Goal: Information Seeking & Learning: Understand process/instructions

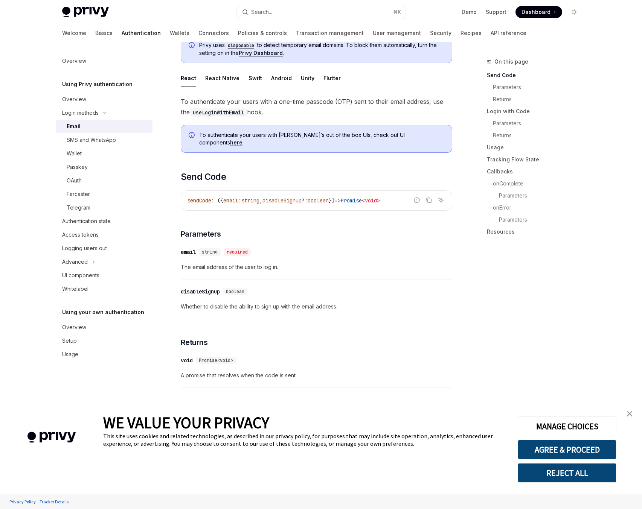
scroll to position [230, 0]
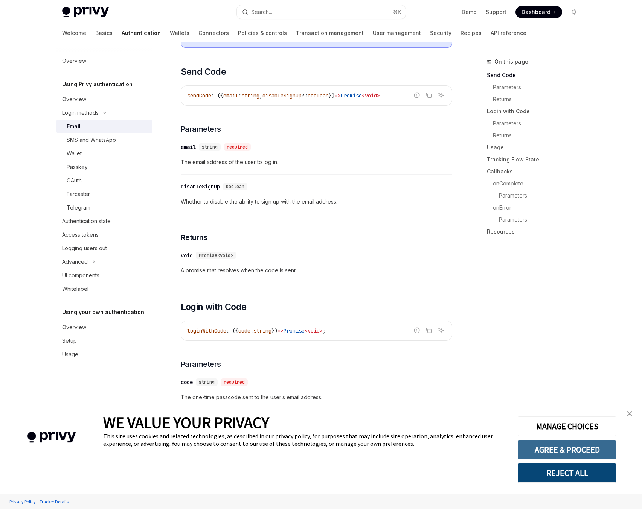
click at [547, 445] on button "AGREE & PROCEED" at bounding box center [566, 450] width 99 height 20
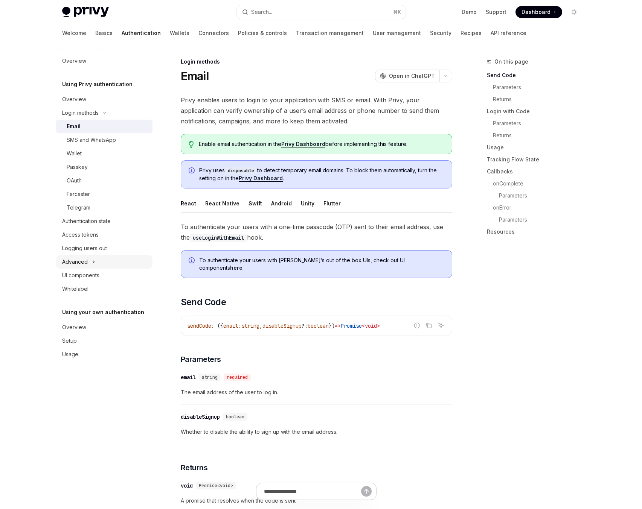
click at [92, 261] on icon "Toggle Advanced section" at bounding box center [93, 261] width 3 height 9
click at [82, 277] on icon "Toggle MFA section" at bounding box center [83, 275] width 3 height 9
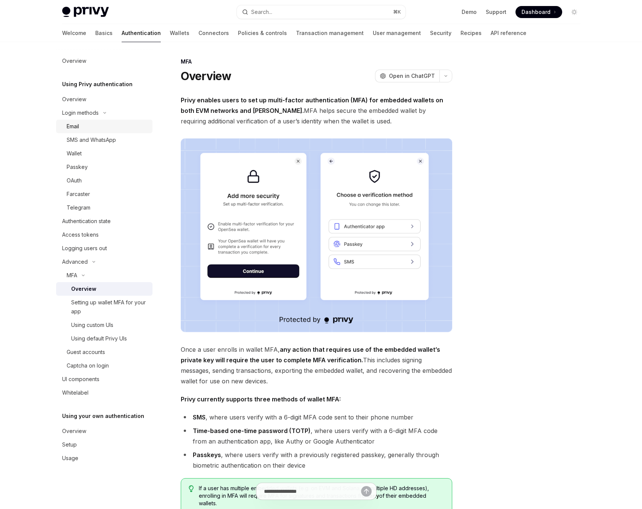
click at [78, 125] on div "Email" at bounding box center [73, 126] width 12 height 9
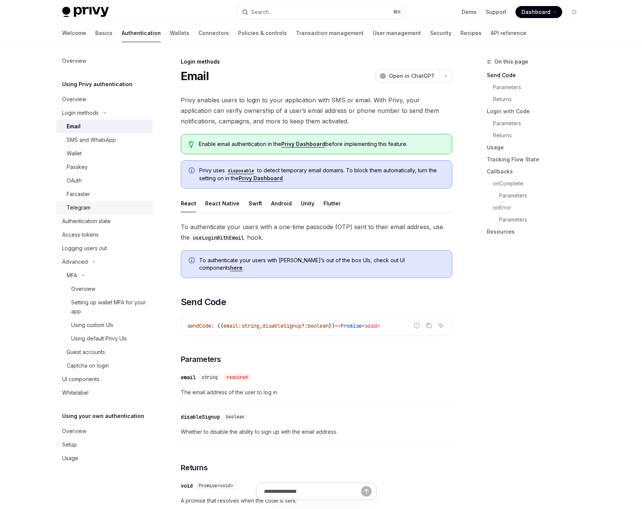
click at [77, 208] on div "Telegram" at bounding box center [79, 207] width 24 height 9
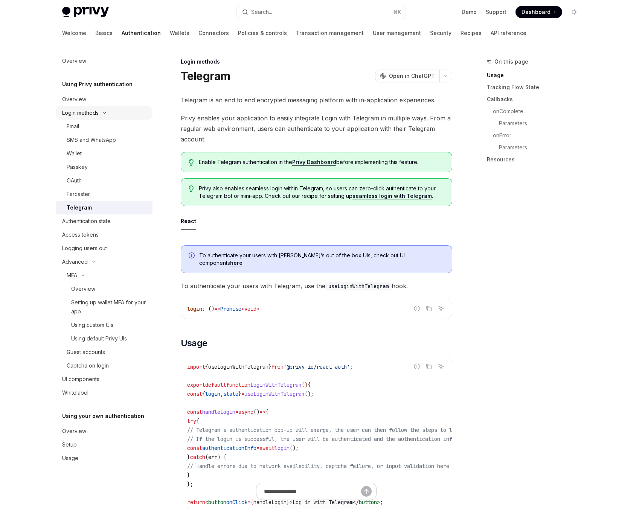
click at [91, 113] on div "Login methods" at bounding box center [80, 112] width 36 height 9
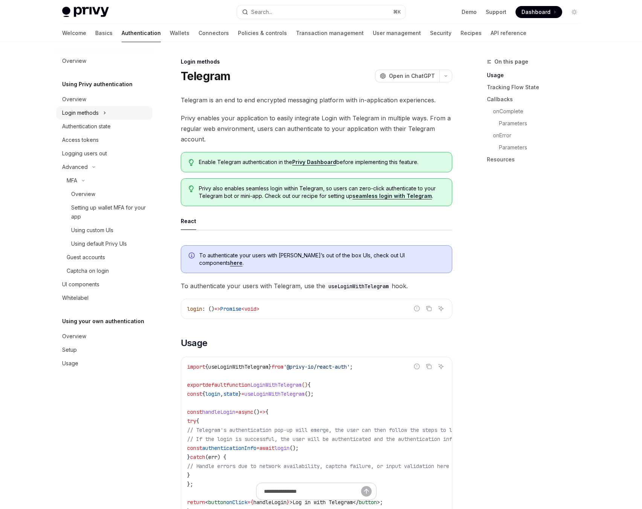
click at [91, 113] on div "Login methods" at bounding box center [80, 112] width 36 height 9
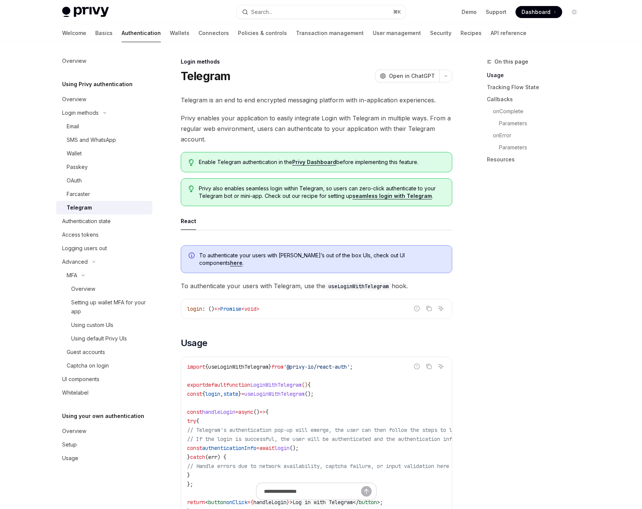
click at [67, 43] on div at bounding box center [104, 48] width 96 height 12
click at [95, 38] on link "Basics" at bounding box center [103, 33] width 17 height 18
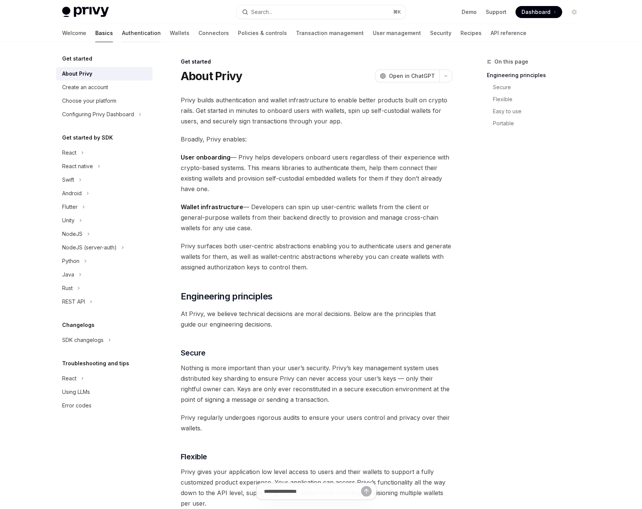
click at [122, 37] on link "Authentication" at bounding box center [141, 33] width 39 height 18
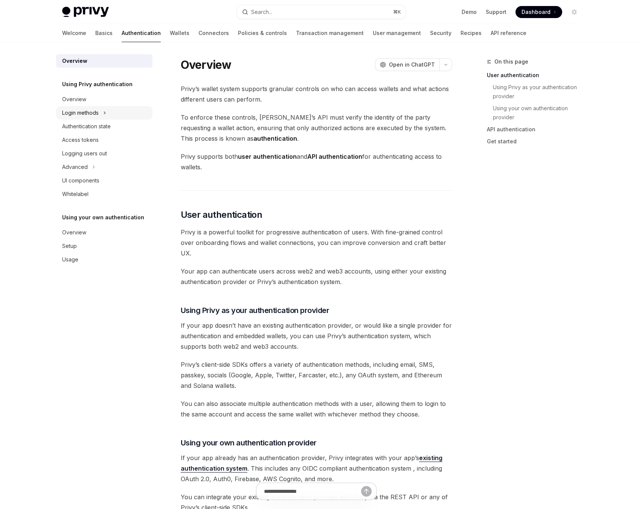
click at [106, 114] on icon "Toggle Login methods section" at bounding box center [104, 112] width 3 height 9
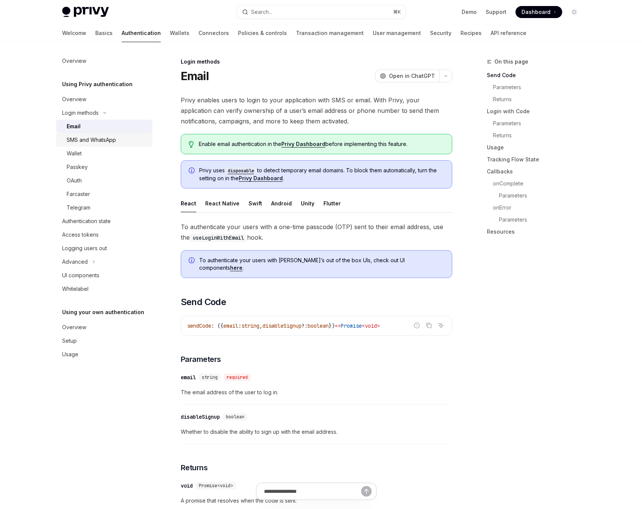
click at [99, 137] on div "SMS and WhatsApp" at bounding box center [91, 139] width 49 height 9
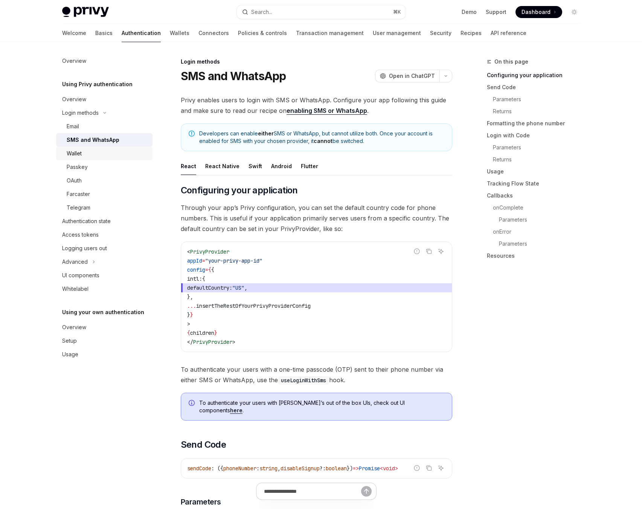
click at [90, 153] on div "Wallet" at bounding box center [107, 153] width 81 height 9
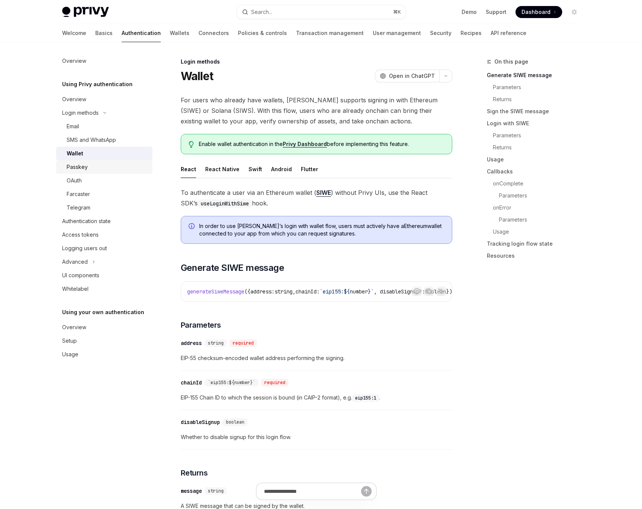
click at [86, 163] on div "Passkey" at bounding box center [77, 167] width 21 height 9
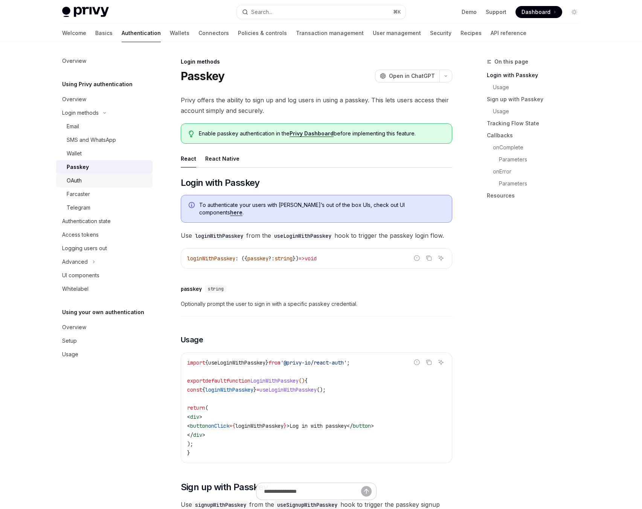
click at [84, 180] on div "OAuth" at bounding box center [107, 180] width 81 height 9
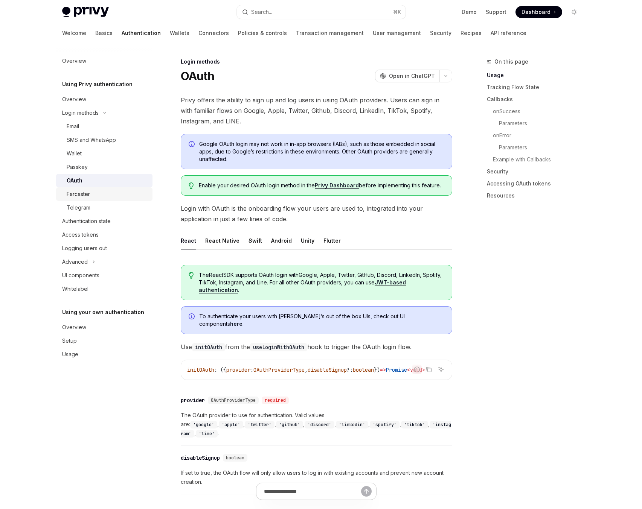
click at [84, 196] on div "Farcaster" at bounding box center [78, 194] width 23 height 9
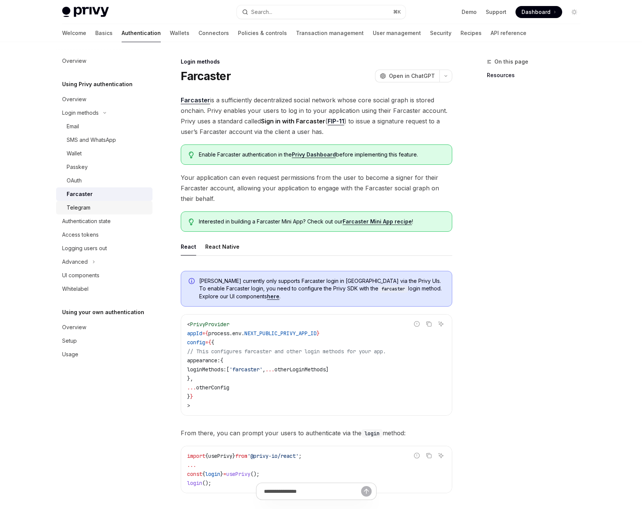
click at [85, 208] on div "Telegram" at bounding box center [79, 207] width 24 height 9
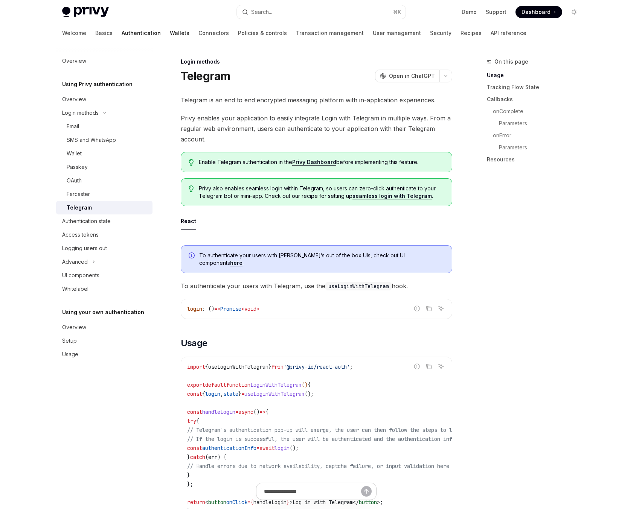
click at [170, 37] on link "Wallets" at bounding box center [180, 33] width 20 height 18
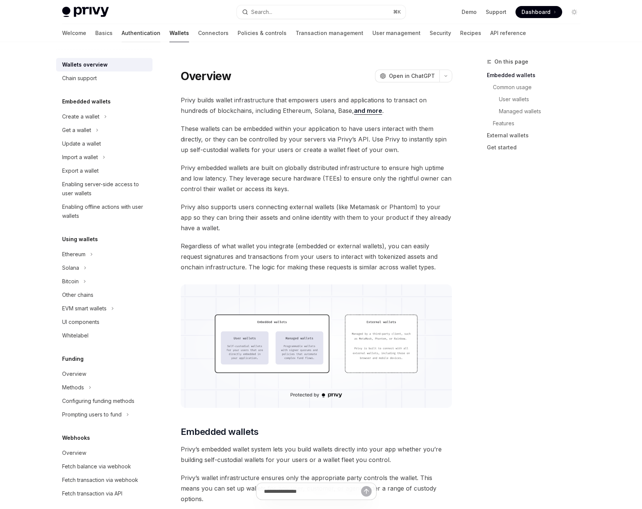
click at [122, 35] on link "Authentication" at bounding box center [141, 33] width 39 height 18
type textarea "*"
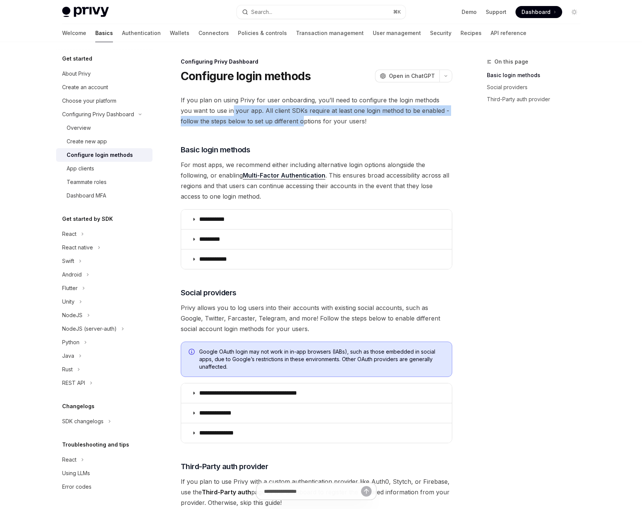
drag, startPoint x: 221, startPoint y: 105, endPoint x: 316, endPoint y: 125, distance: 97.1
click at [284, 118] on span "If you plan on using Privy for user onboarding, you’ll need to configure the lo…" at bounding box center [316, 111] width 271 height 32
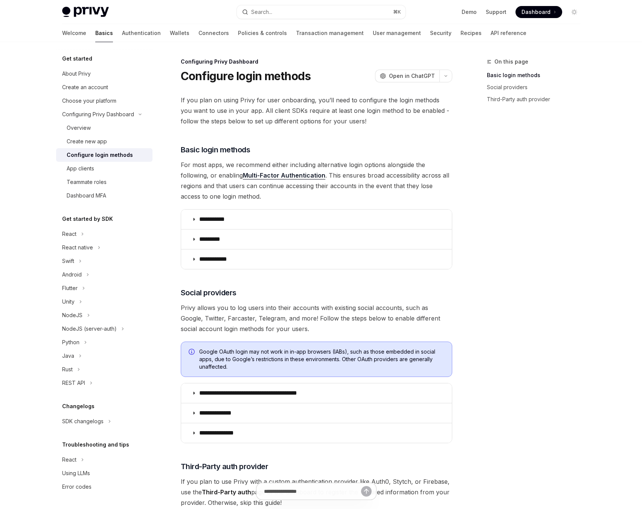
click at [324, 127] on div "**********" at bounding box center [316, 352] width 271 height 515
click at [441, 75] on button "button" at bounding box center [445, 76] width 13 height 13
click at [493, 142] on div "On this page Basic login methods Social providers Third-Party auth provider" at bounding box center [528, 283] width 114 height 452
click at [412, 79] on span "Open in ChatGPT" at bounding box center [412, 76] width 46 height 8
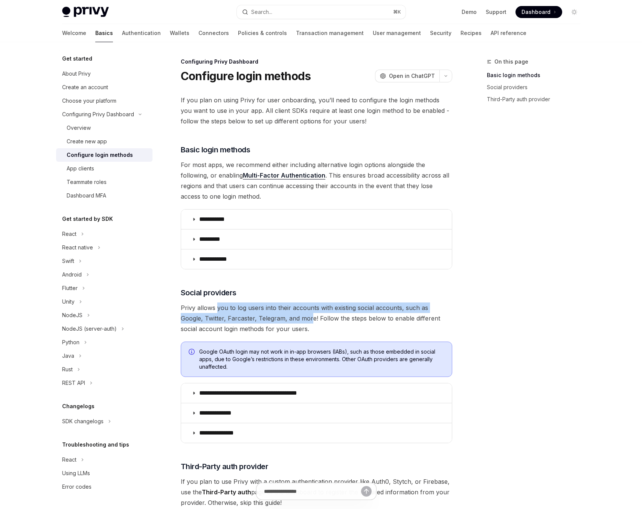
drag, startPoint x: 217, startPoint y: 309, endPoint x: 295, endPoint y: 316, distance: 78.6
click at [289, 316] on span "Privy allows you to log users into their accounts with existing social accounts…" at bounding box center [316, 319] width 271 height 32
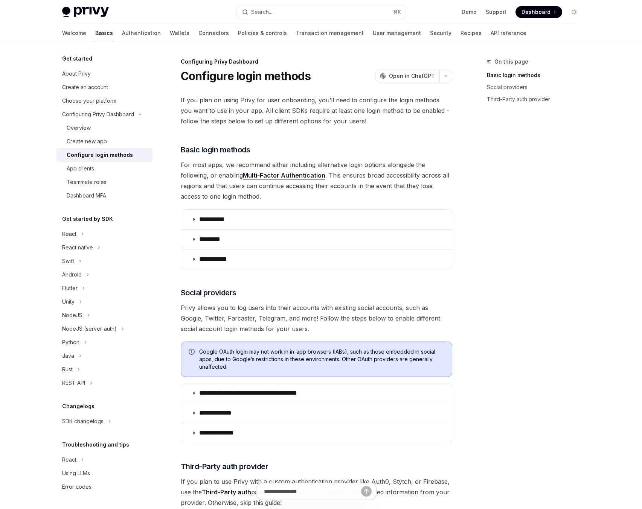
click at [315, 316] on span "Privy allows you to log users into their accounts with existing social accounts…" at bounding box center [316, 319] width 271 height 32
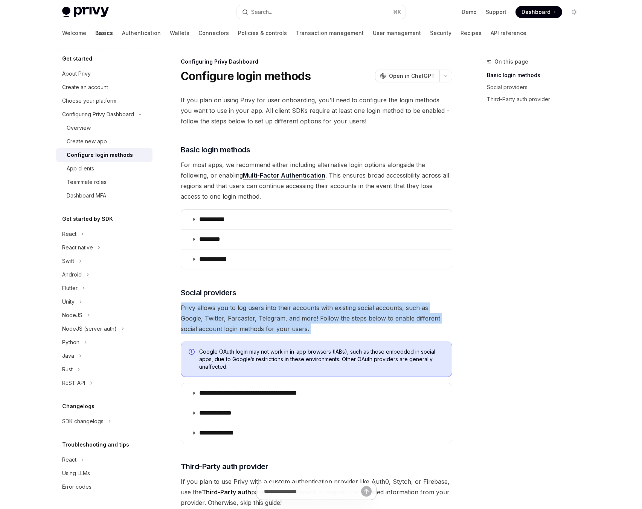
click at [315, 316] on span "Privy allows you to log users into their accounts with existing social accounts…" at bounding box center [316, 319] width 271 height 32
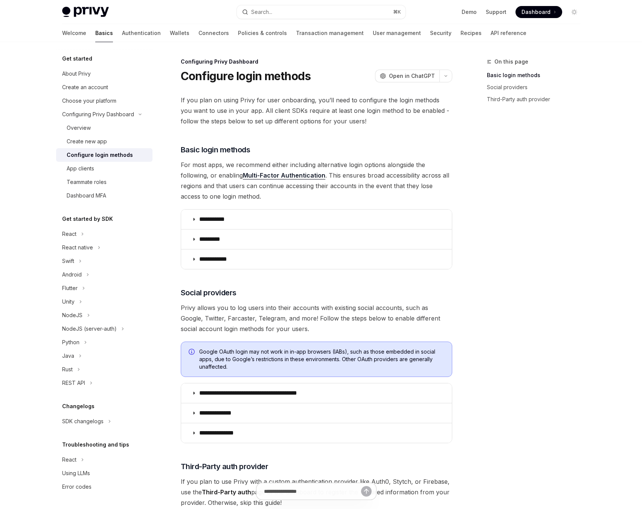
click at [508, 329] on div "On this page Basic login methods Social providers Third-Party auth provider" at bounding box center [528, 283] width 114 height 452
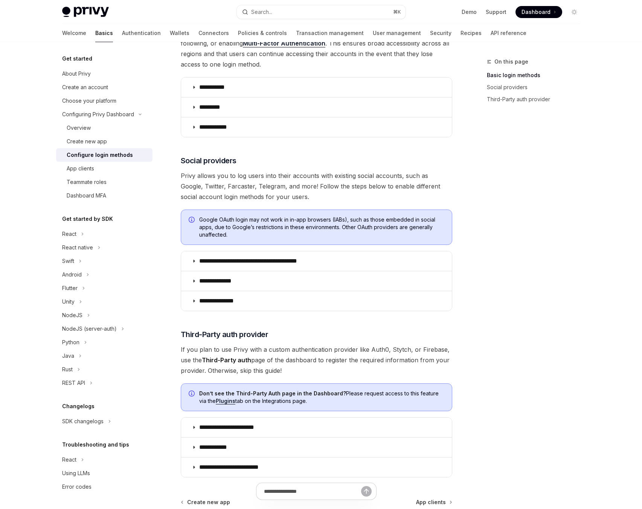
scroll to position [137, 0]
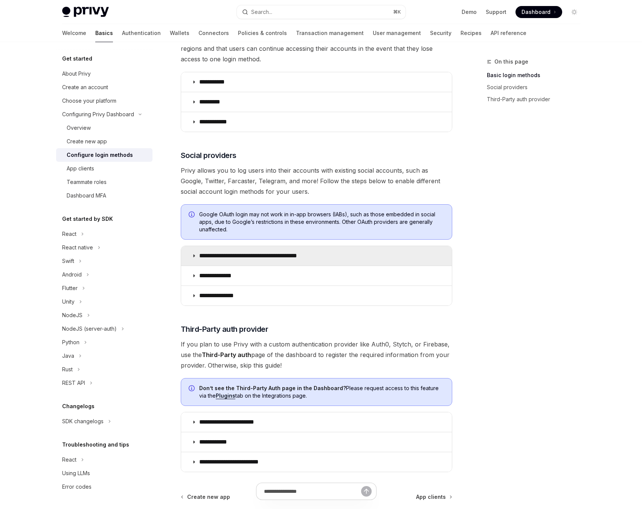
click at [197, 257] on summary "**********" at bounding box center [316, 256] width 271 height 20
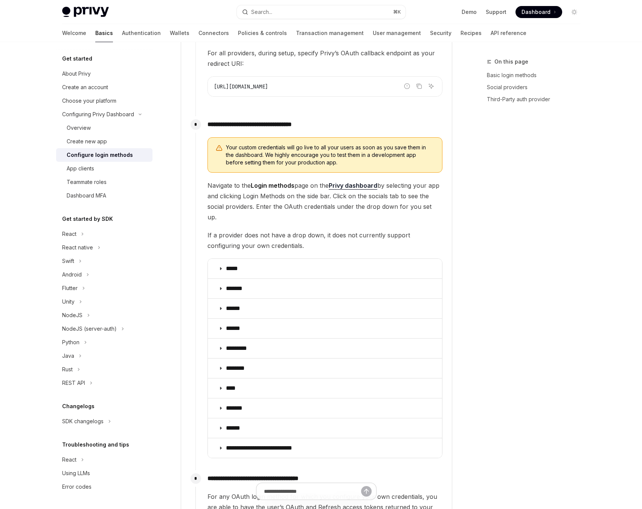
scroll to position [857, 0]
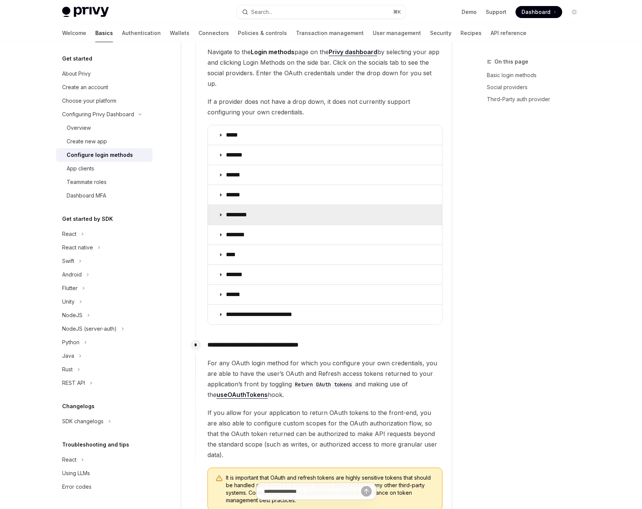
click at [223, 205] on summary "*********" at bounding box center [325, 215] width 234 height 20
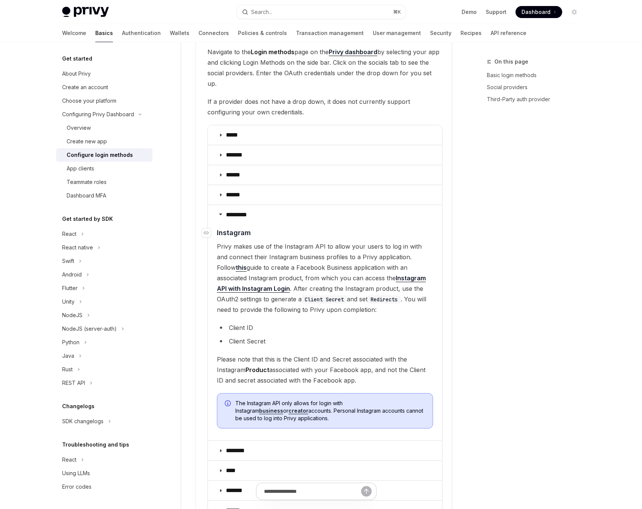
click at [226, 228] on span "Instagram" at bounding box center [234, 233] width 34 height 10
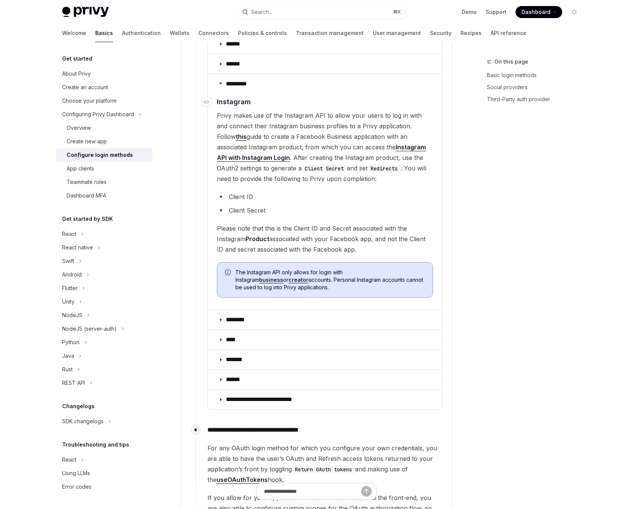
scroll to position [1003, 0]
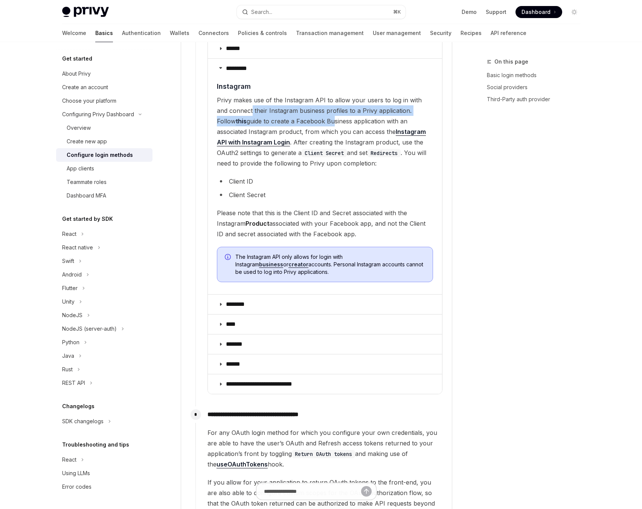
drag, startPoint x: 239, startPoint y: 100, endPoint x: 299, endPoint y: 112, distance: 60.9
click at [299, 112] on span "Privy makes use of the Instagram API to allow your users to log in with and con…" at bounding box center [325, 132] width 216 height 74
click at [526, 198] on div "On this page Basic login methods Social providers Third-Party auth provider" at bounding box center [528, 283] width 114 height 452
drag, startPoint x: 347, startPoint y: 106, endPoint x: 353, endPoint y: 106, distance: 5.3
click at [347, 106] on span "Privy makes use of the Instagram API to allow your users to log in with and con…" at bounding box center [325, 132] width 216 height 74
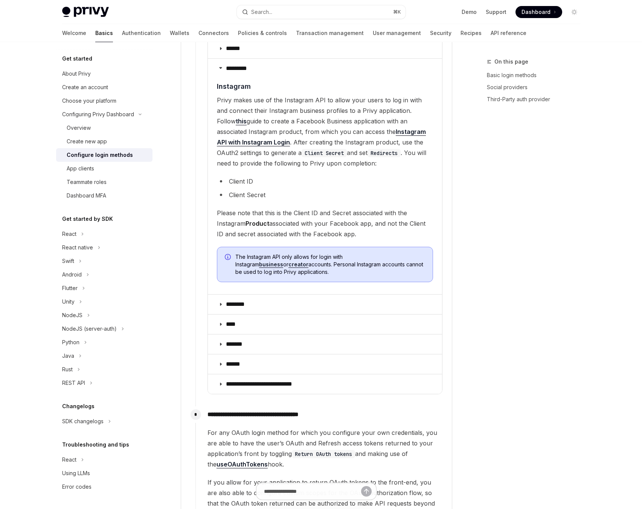
click at [496, 293] on div "On this page Basic login methods Social providers Third-Party auth provider" at bounding box center [528, 283] width 114 height 452
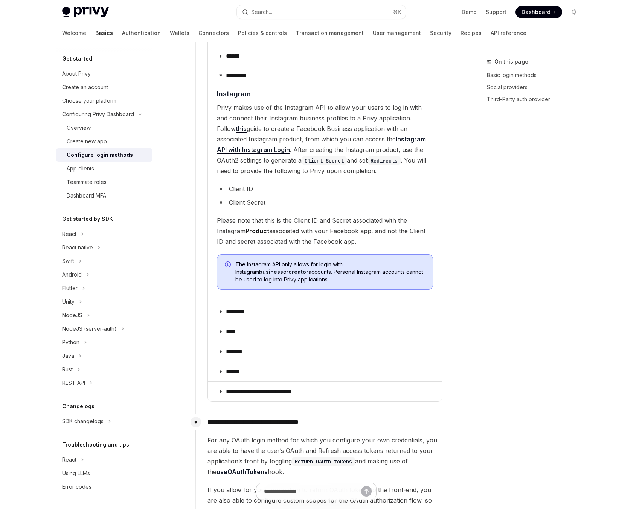
scroll to position [990, 0]
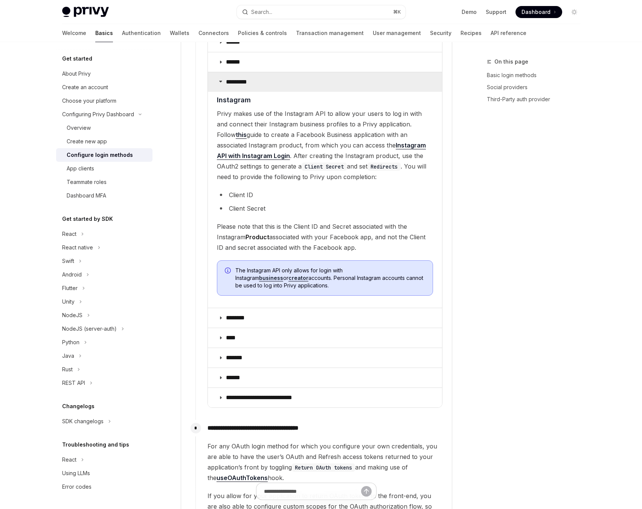
click at [222, 79] on icon at bounding box center [220, 81] width 5 height 5
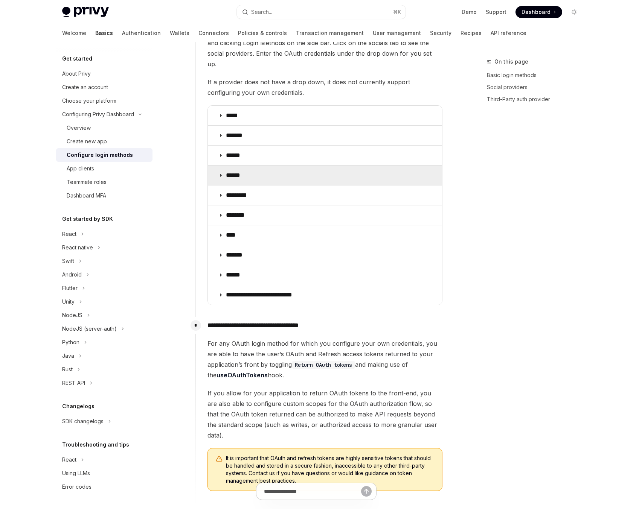
scroll to position [874, 0]
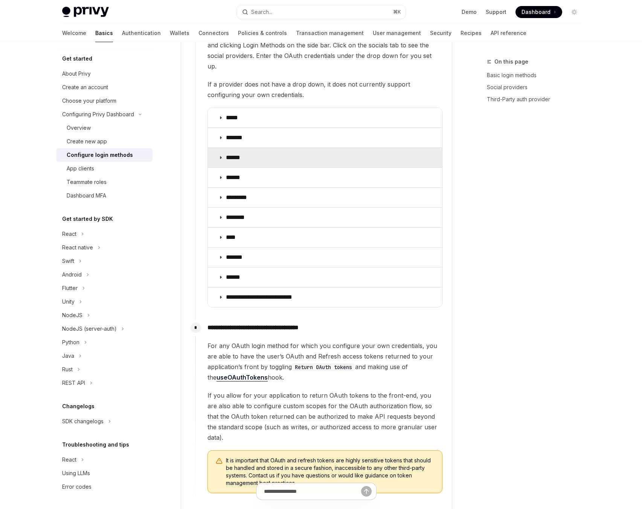
click at [219, 150] on summary "******" at bounding box center [325, 158] width 234 height 20
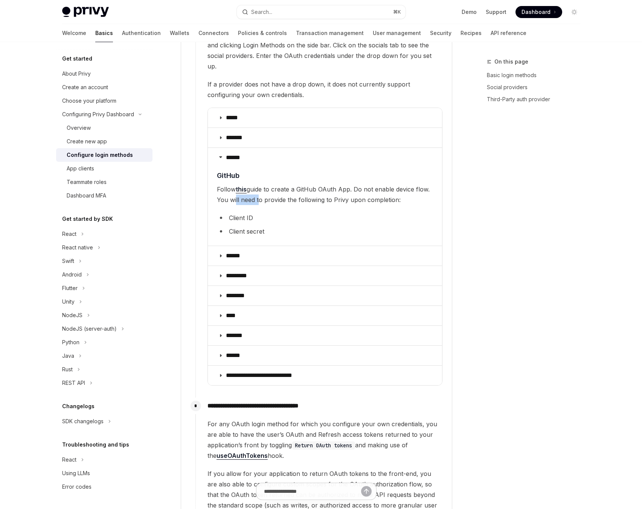
drag, startPoint x: 234, startPoint y: 189, endPoint x: 256, endPoint y: 190, distance: 21.9
click at [256, 190] on span "Follow this guide to create a GitHub OAuth App. Do not enable device flow. You …" at bounding box center [325, 194] width 216 height 21
